Goal: Navigation & Orientation: Find specific page/section

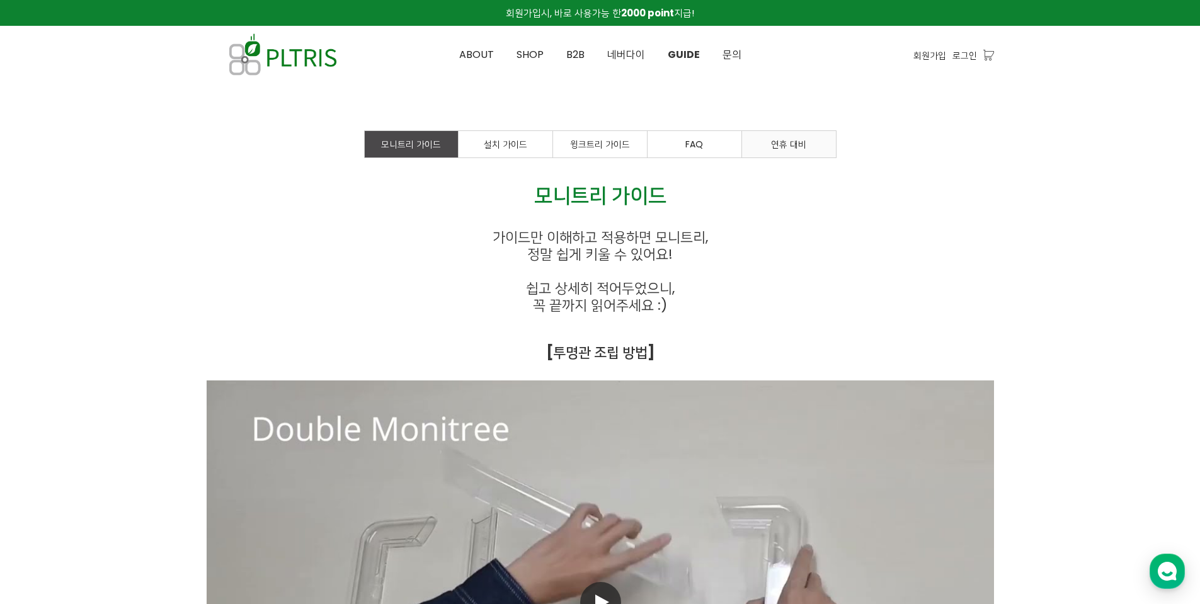
click at [797, 146] on span "연휴 대비" at bounding box center [788, 144] width 35 height 13
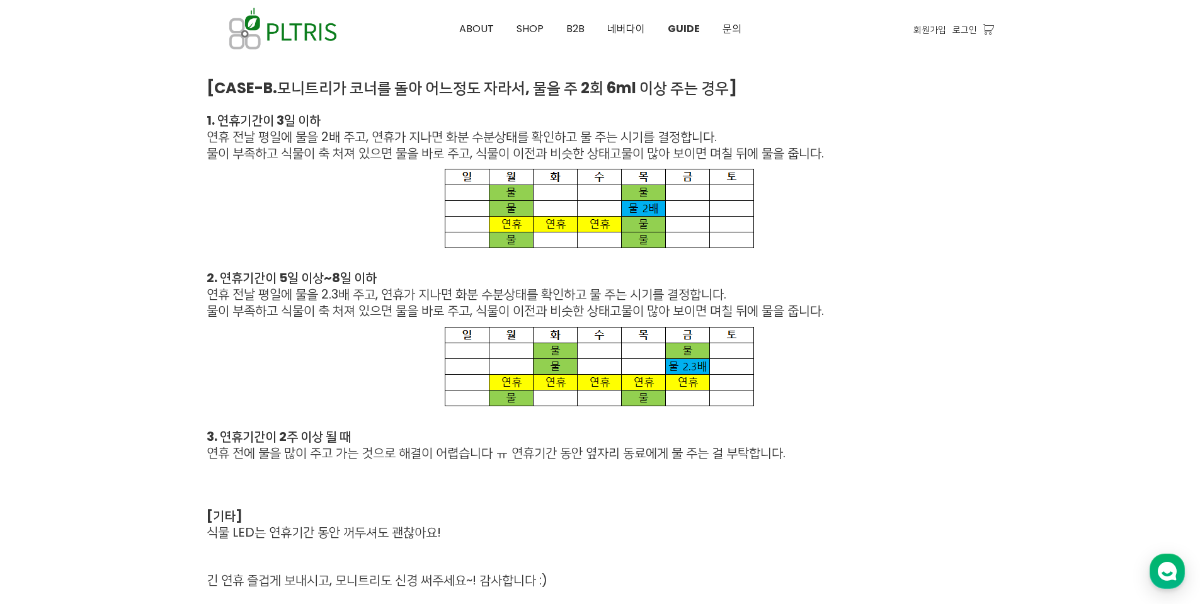
scroll to position [864, 0]
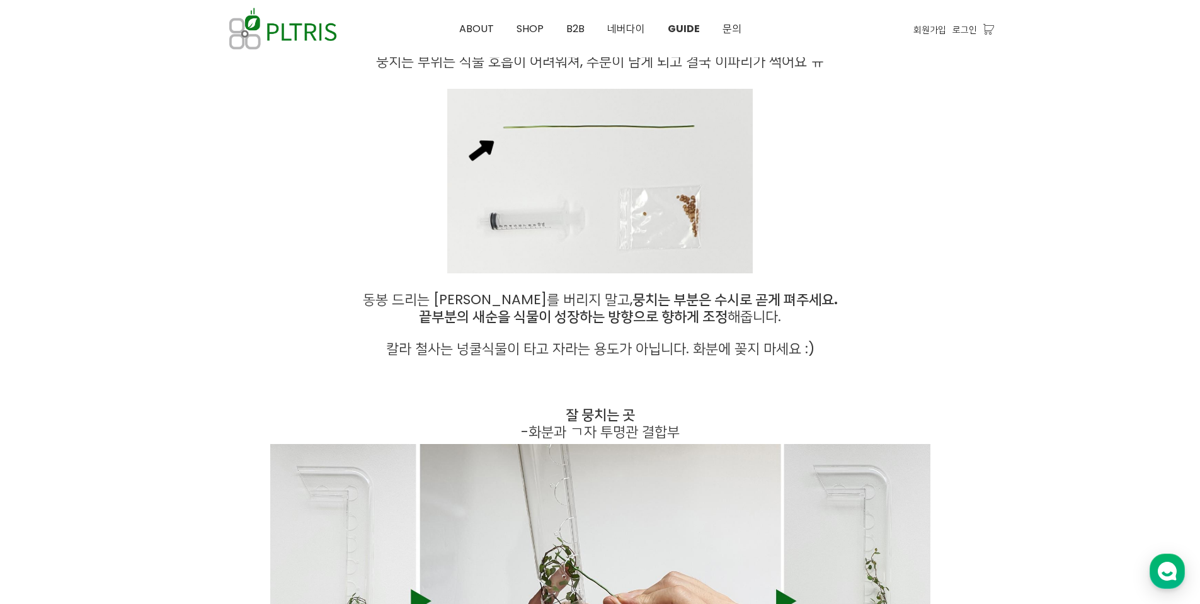
scroll to position [4787, 0]
